Goal: Navigation & Orientation: Find specific page/section

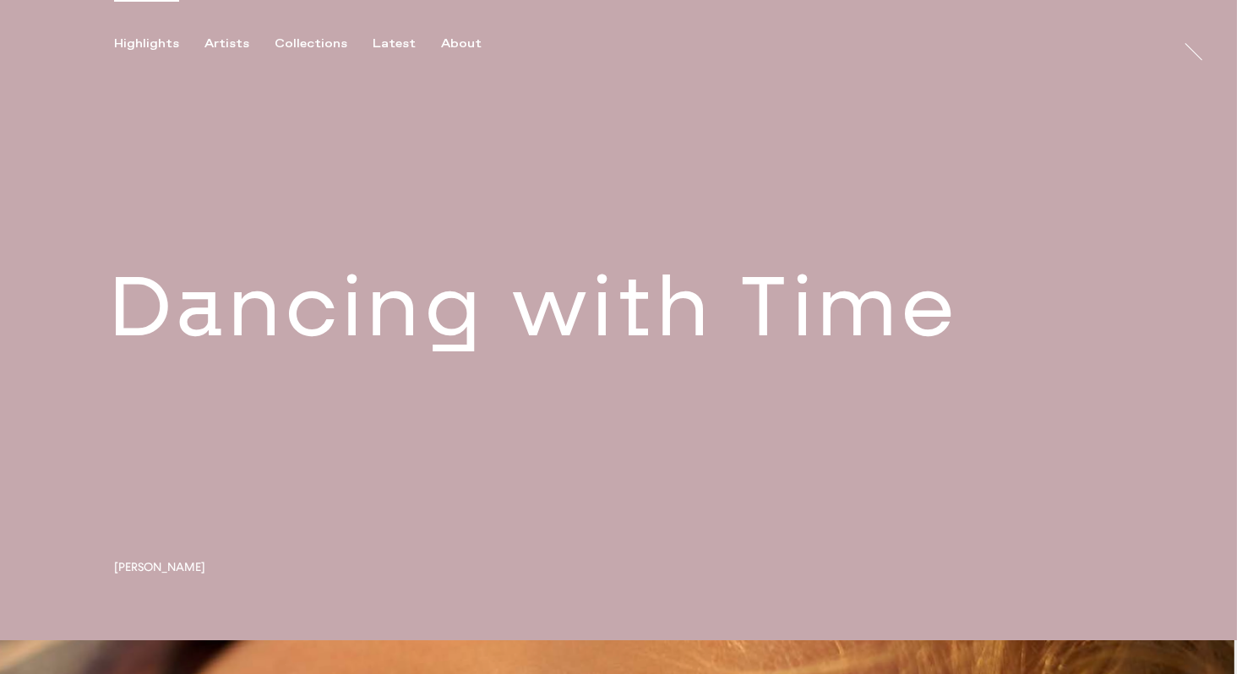
click at [338, 393] on link at bounding box center [618, 320] width 1237 height 640
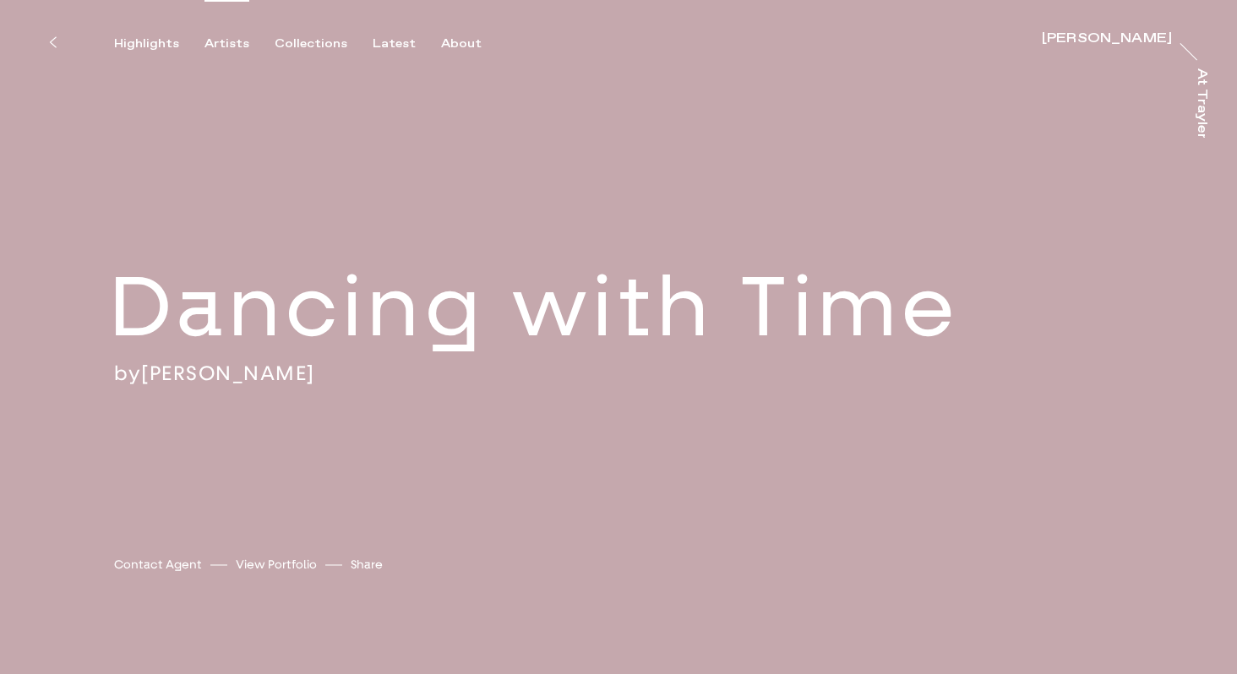
click at [214, 46] on div "Artists" at bounding box center [226, 43] width 45 height 15
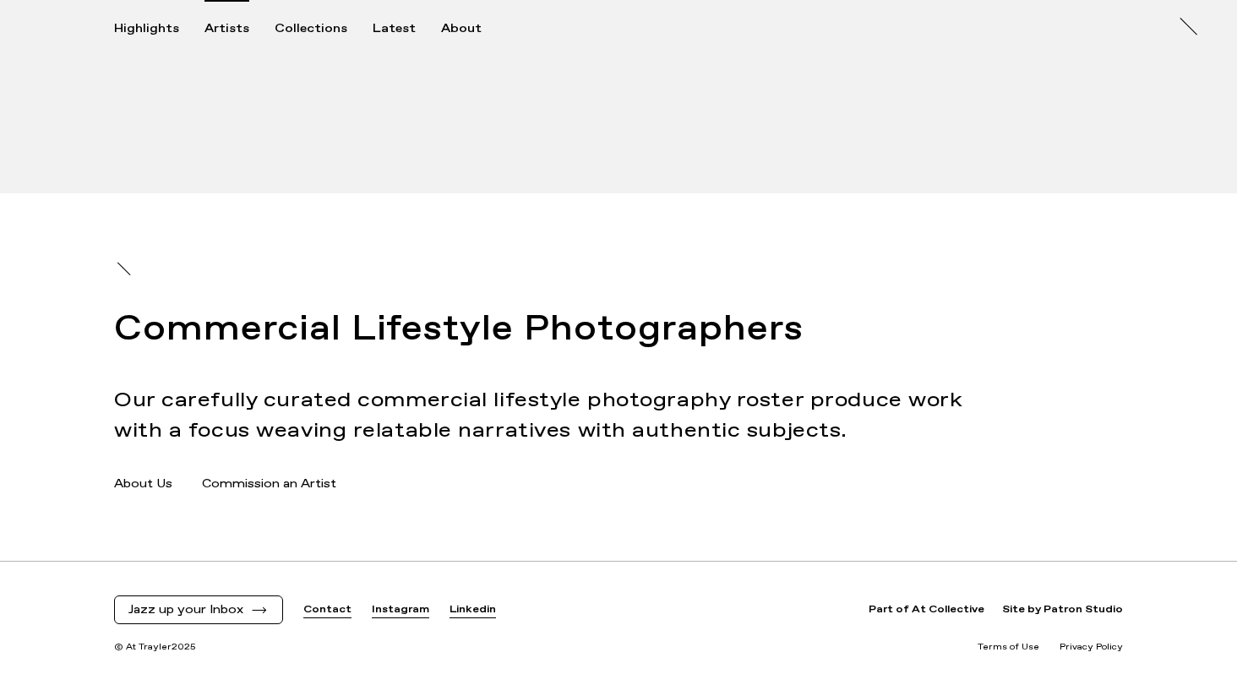
scroll to position [687, 0]
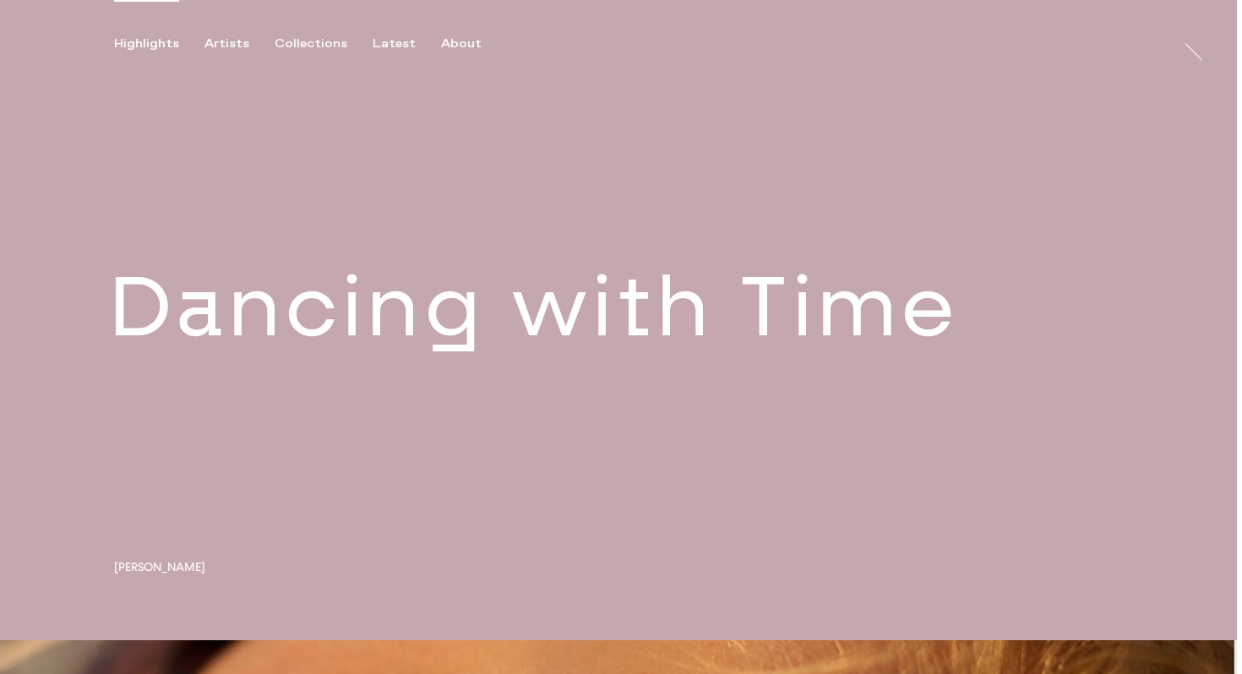
click at [397, 355] on link at bounding box center [618, 320] width 1237 height 640
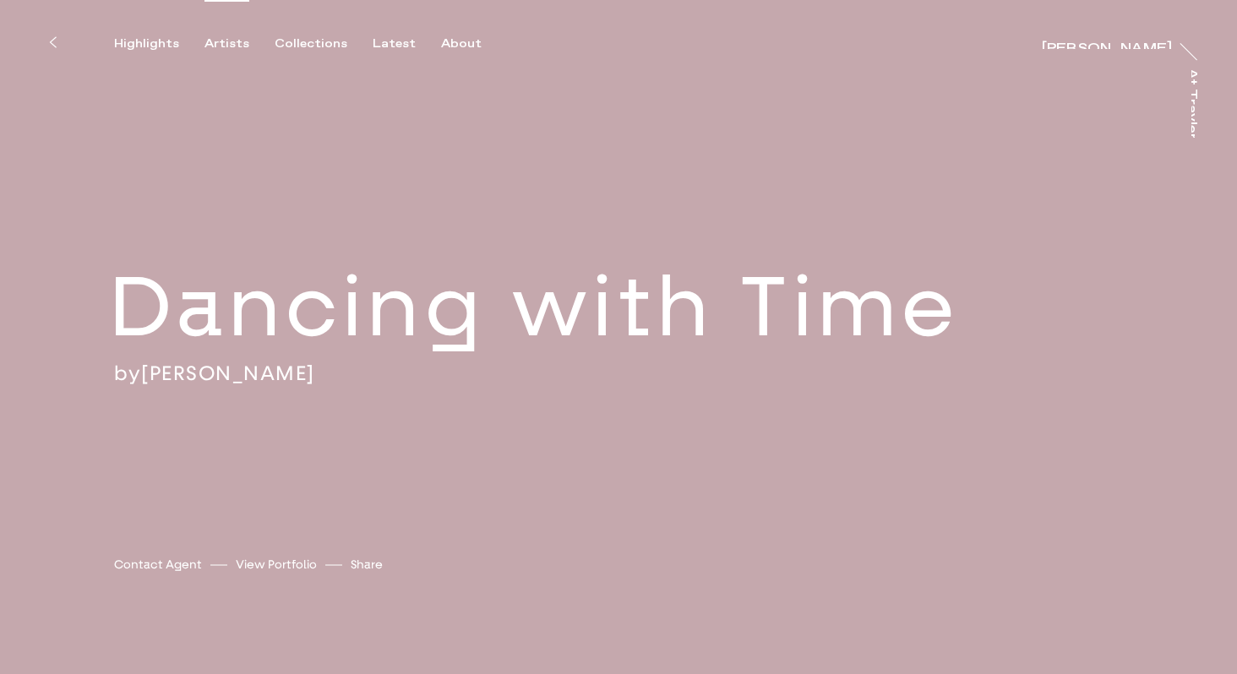
click at [217, 40] on div "Artists" at bounding box center [226, 43] width 45 height 15
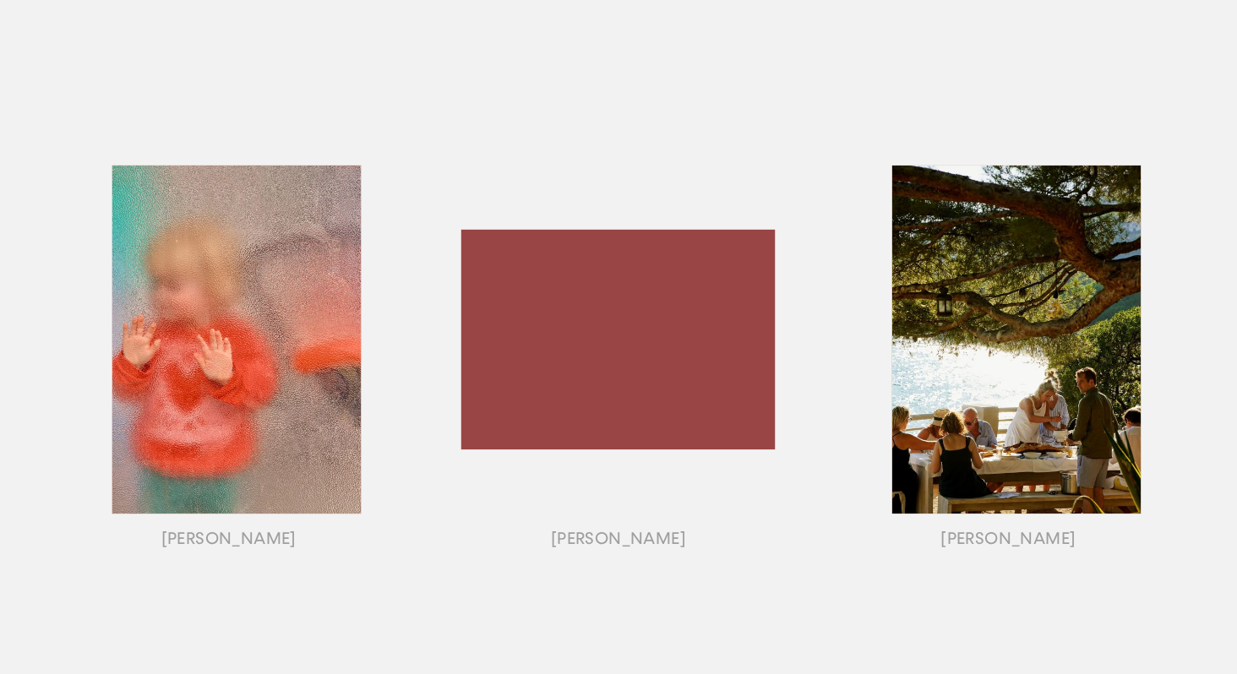
scroll to position [1344, 0]
